Goal: Task Accomplishment & Management: Manage account settings

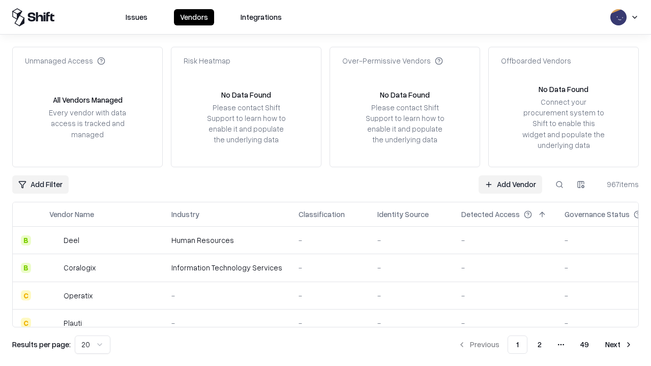
click at [510, 184] on link "Add Vendor" at bounding box center [510, 184] width 64 height 18
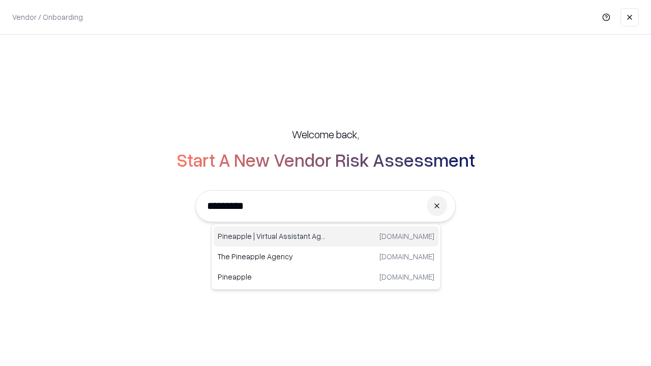
click at [326, 236] on div "Pineapple | Virtual Assistant Agency [DOMAIN_NAME]" at bounding box center [326, 236] width 225 height 20
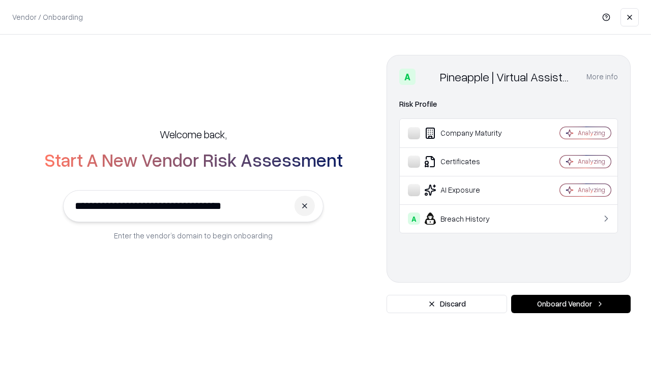
type input "**********"
click at [570, 304] on button "Onboard Vendor" at bounding box center [570, 304] width 119 height 18
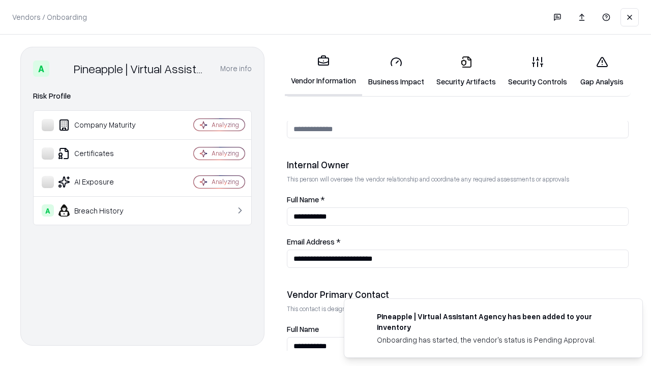
scroll to position [527, 0]
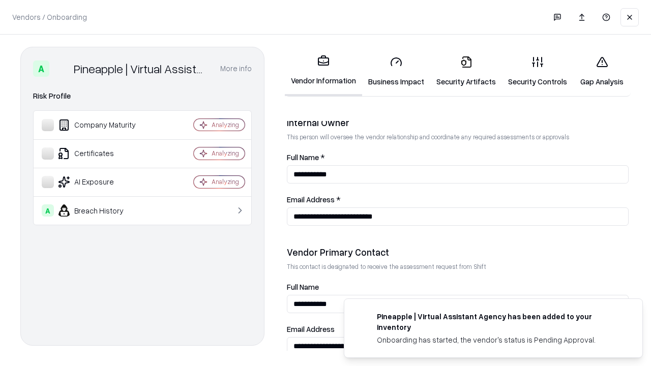
click at [396, 71] on link "Business Impact" at bounding box center [396, 71] width 68 height 47
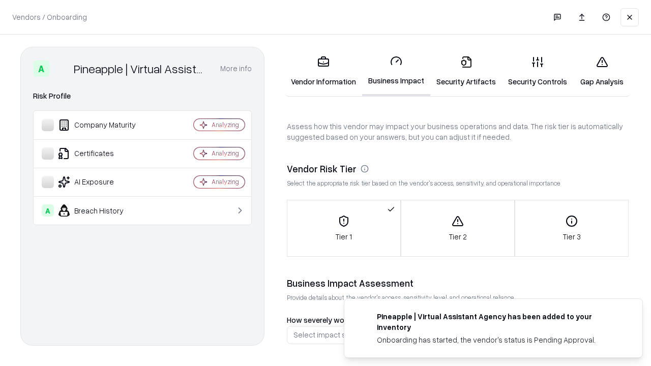
click at [466, 71] on link "Security Artifacts" at bounding box center [466, 71] width 72 height 47
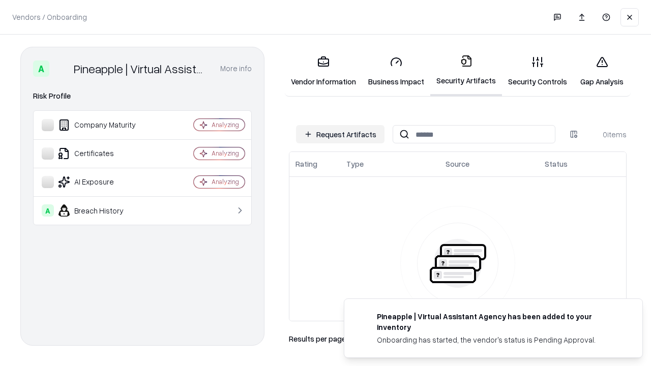
click at [340, 134] on button "Request Artifacts" at bounding box center [340, 134] width 88 height 18
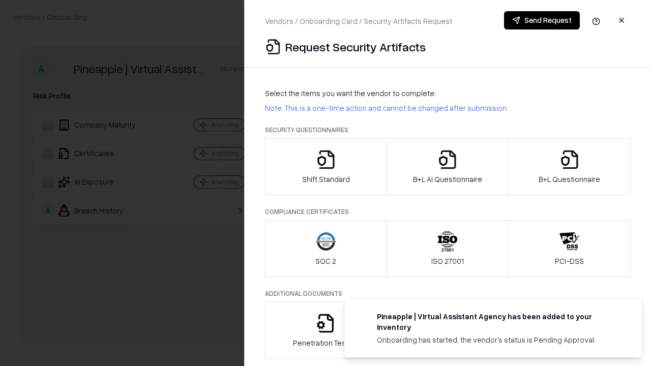
click at [325, 167] on icon "button" at bounding box center [326, 159] width 20 height 20
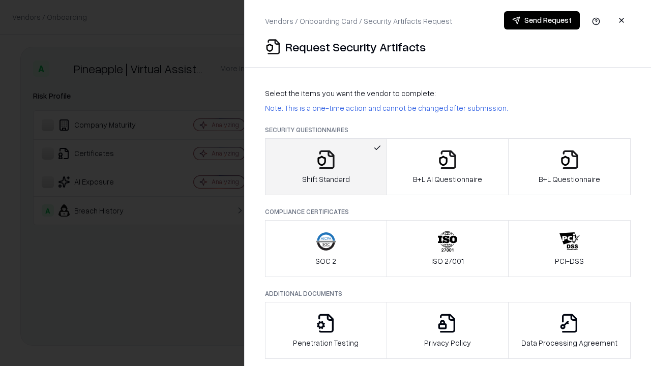
click at [541, 20] on button "Send Request" at bounding box center [542, 20] width 76 height 18
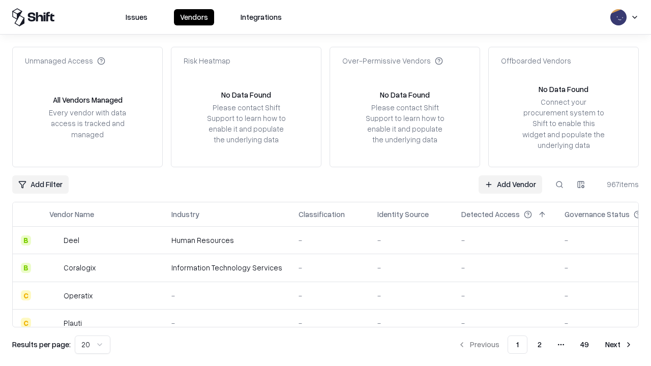
click at [559, 184] on button at bounding box center [559, 184] width 18 height 18
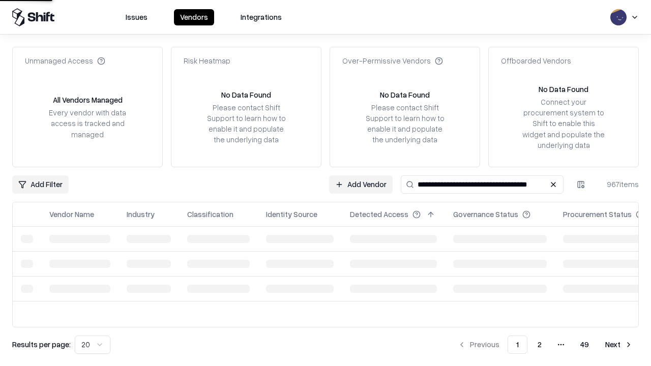
type input "**********"
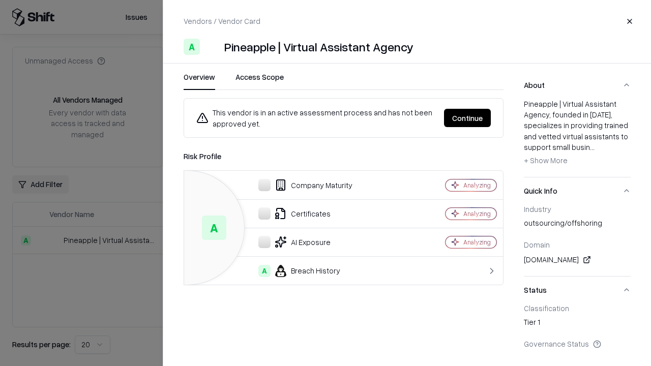
click at [467, 118] on button "Continue" at bounding box center [467, 118] width 47 height 18
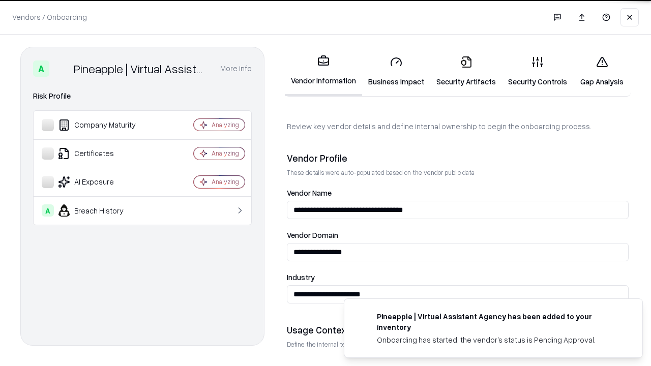
click at [466, 71] on link "Security Artifacts" at bounding box center [466, 71] width 72 height 47
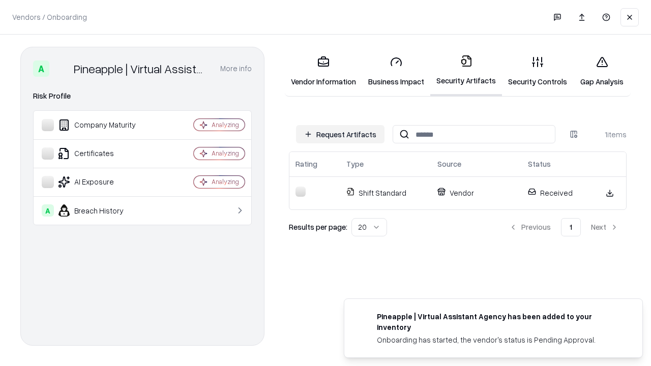
click at [601, 71] on link "Gap Analysis" at bounding box center [601, 71] width 57 height 47
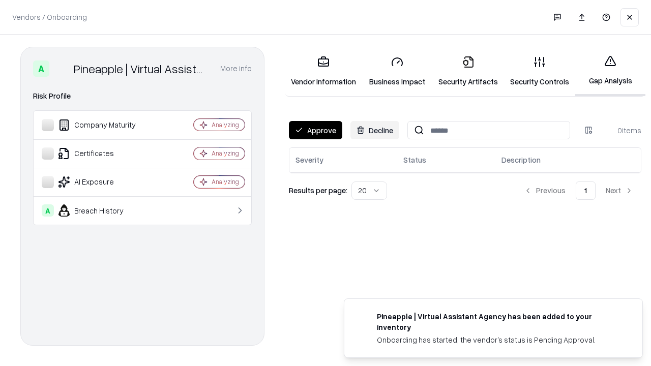
click at [315, 130] on button "Approve" at bounding box center [315, 130] width 53 height 18
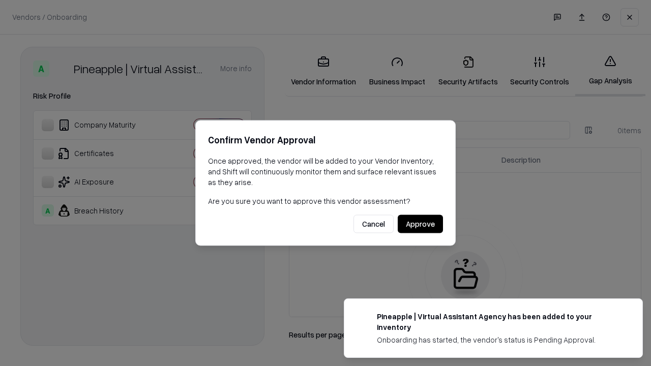
click at [420, 224] on button "Approve" at bounding box center [420, 224] width 45 height 18
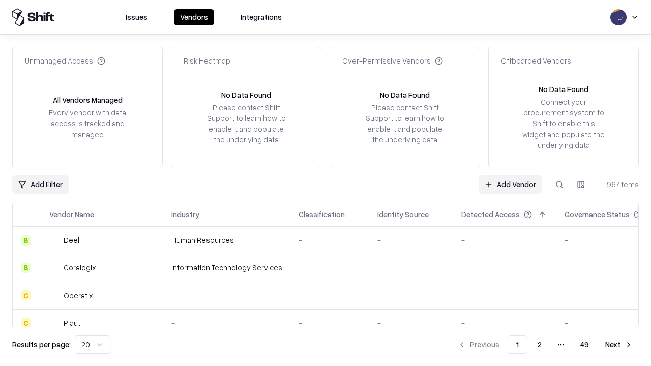
type input "**********"
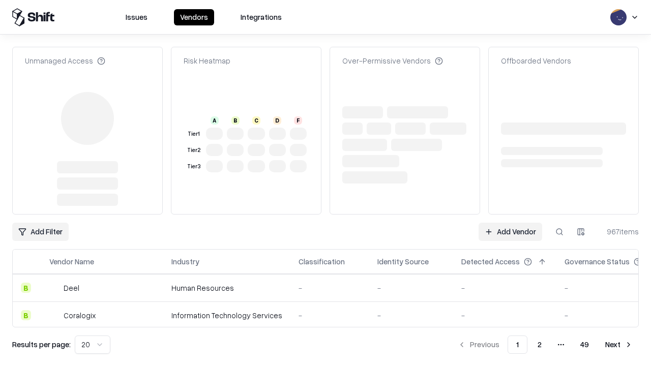
click at [510, 223] on link "Add Vendor" at bounding box center [510, 232] width 64 height 18
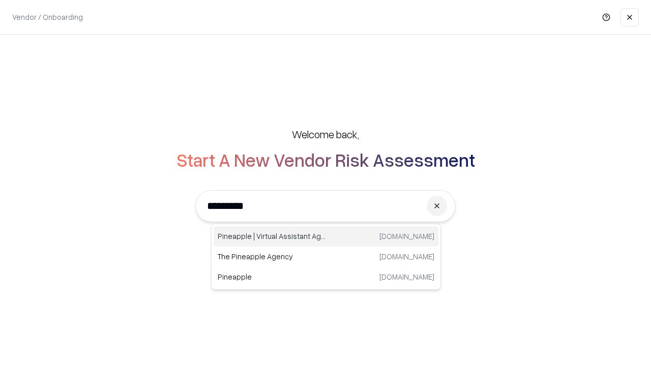
click at [326, 236] on div "Pineapple | Virtual Assistant Agency [DOMAIN_NAME]" at bounding box center [326, 236] width 225 height 20
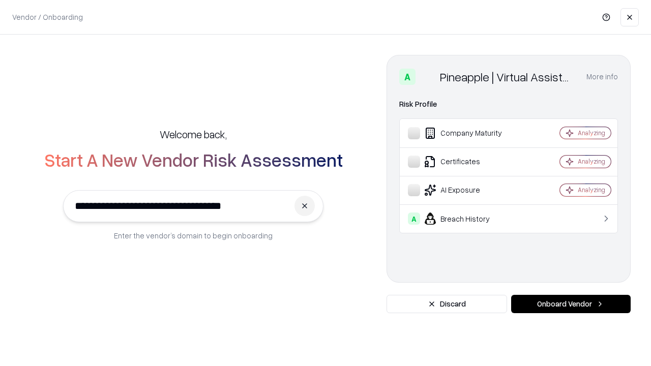
type input "**********"
click at [570, 304] on button "Onboard Vendor" at bounding box center [570, 304] width 119 height 18
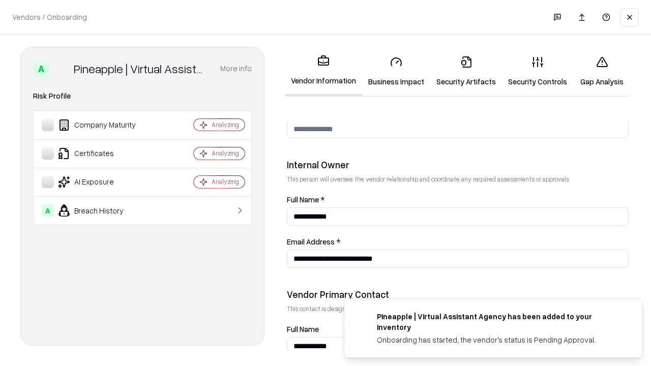
scroll to position [527, 0]
